Goal: Navigation & Orientation: Go to known website

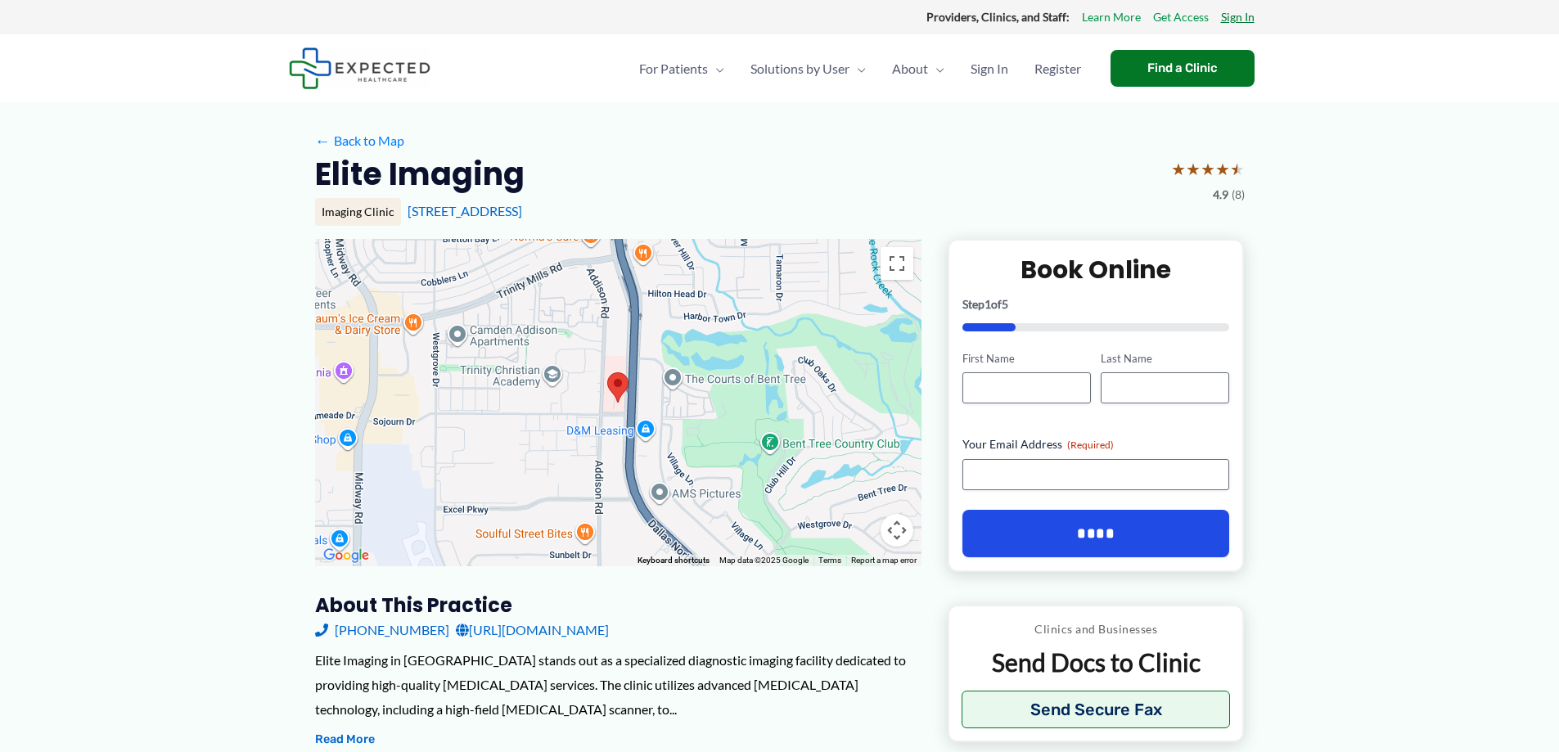
click at [1238, 20] on link "Sign In" at bounding box center [1238, 17] width 34 height 21
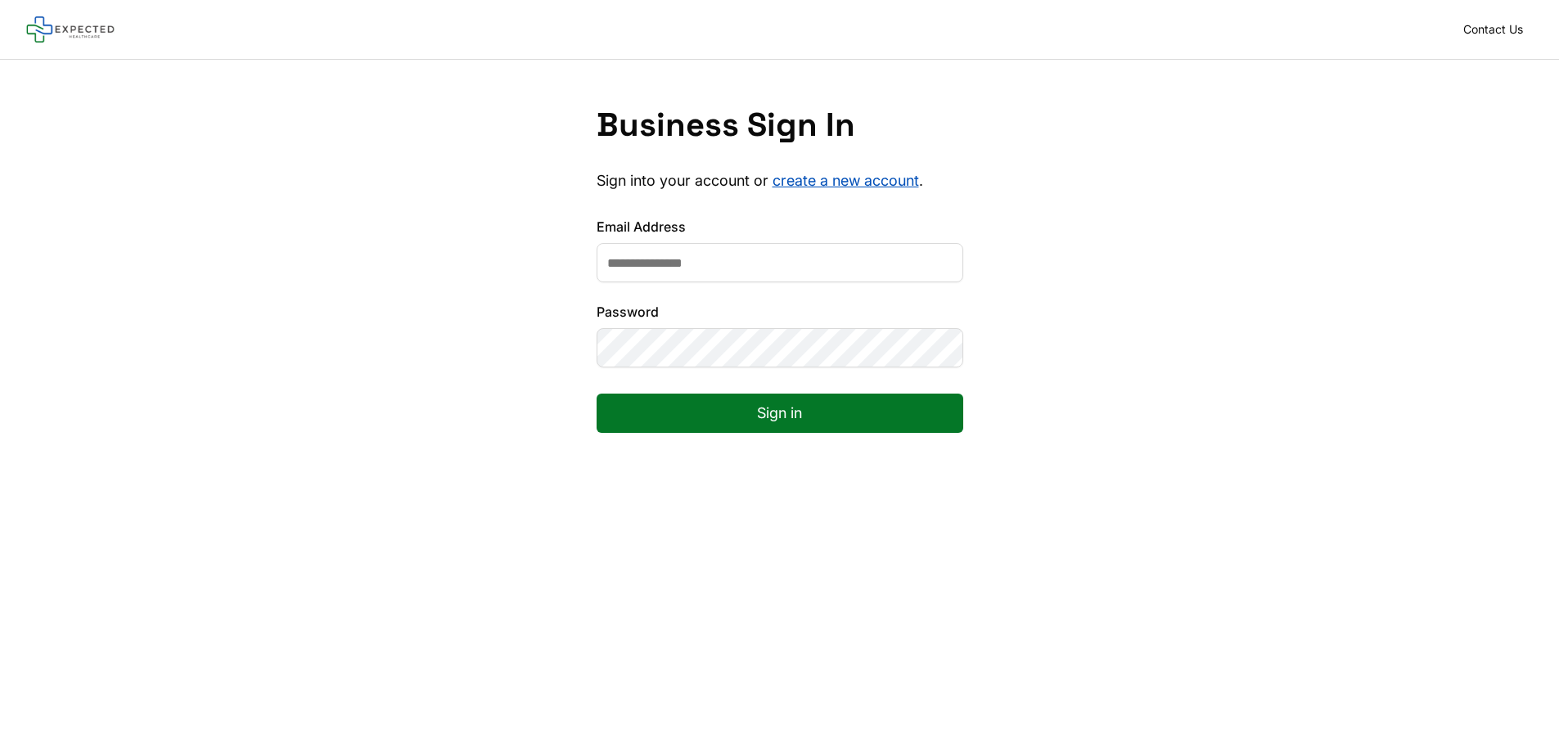
click at [706, 263] on input "Email Address" at bounding box center [780, 262] width 367 height 39
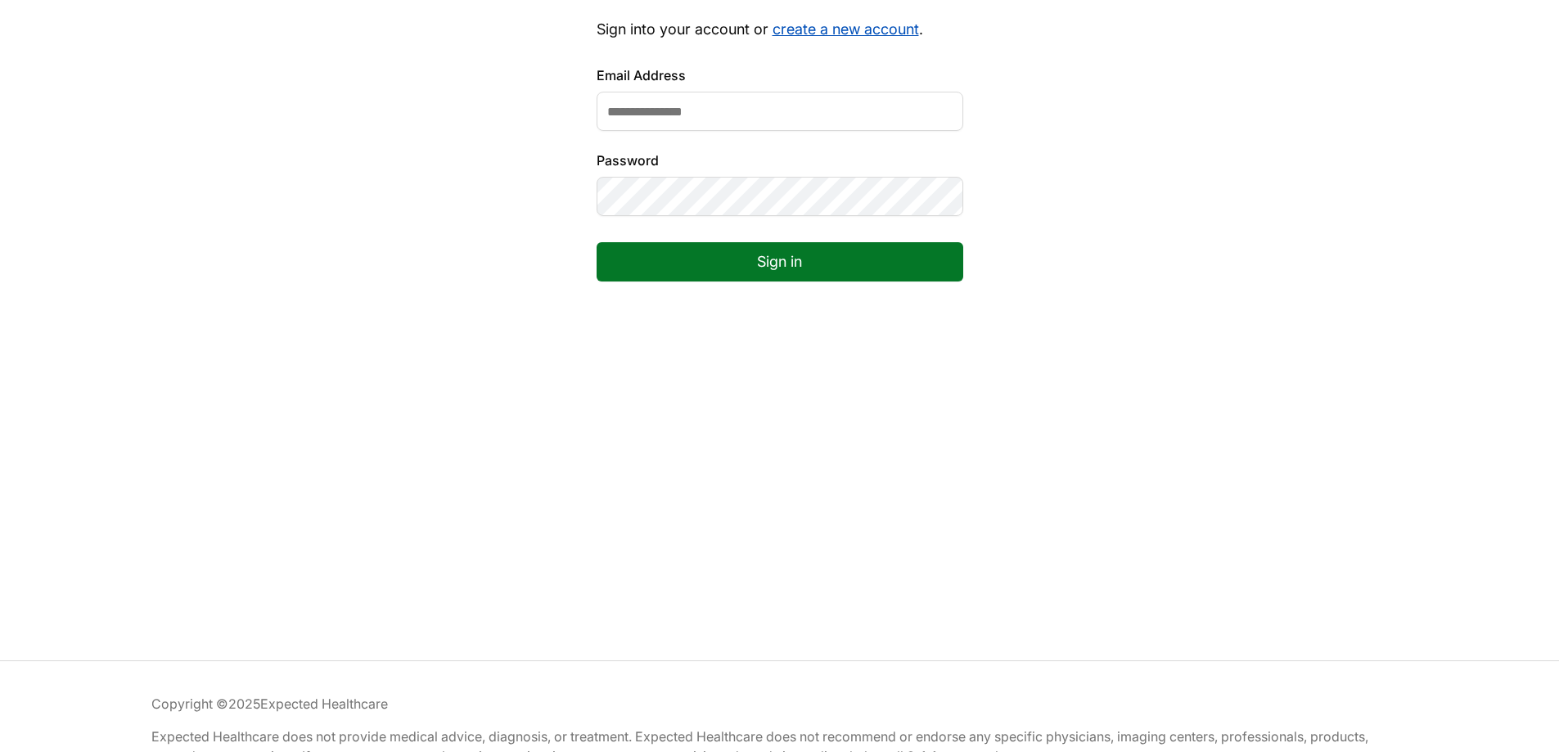
scroll to position [231, 0]
